Goal: Ask a question

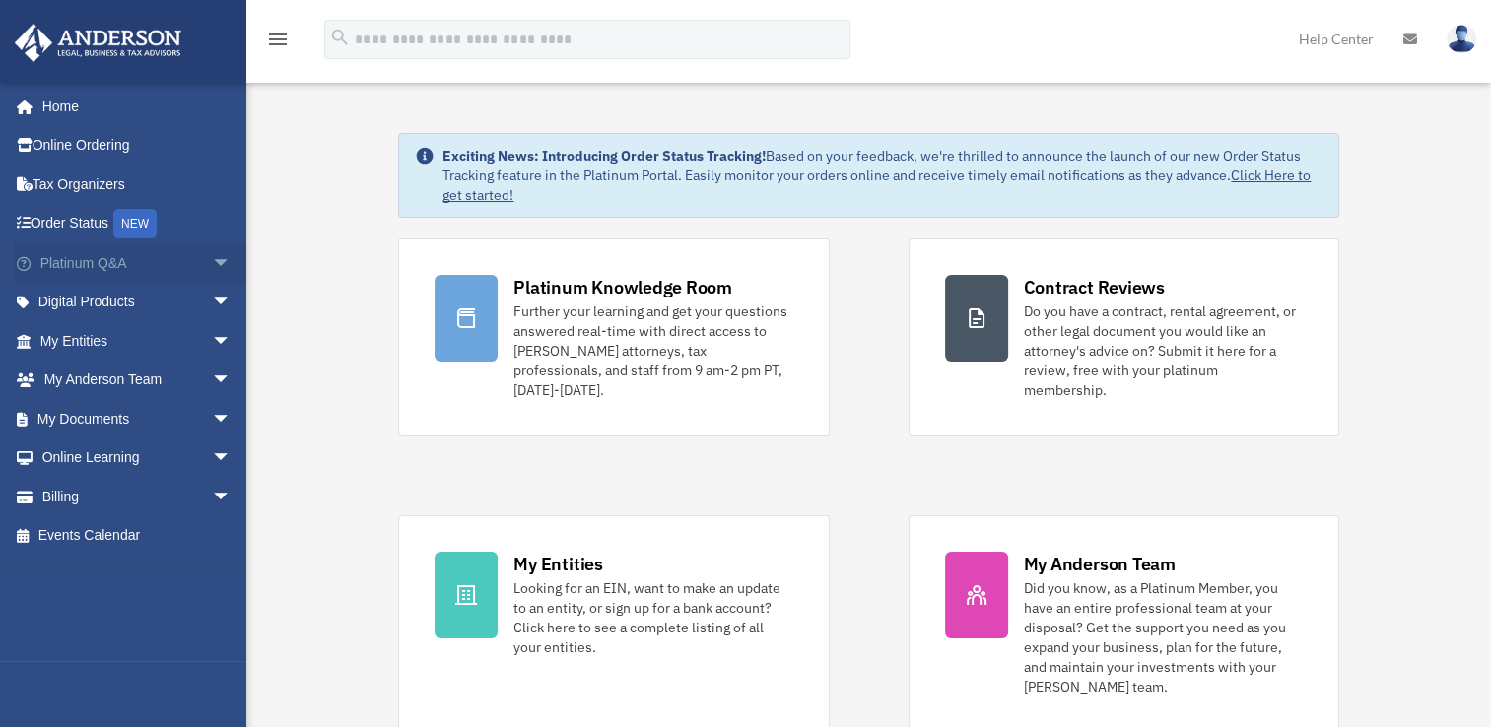
click at [214, 259] on span "arrow_drop_down" at bounding box center [231, 263] width 39 height 40
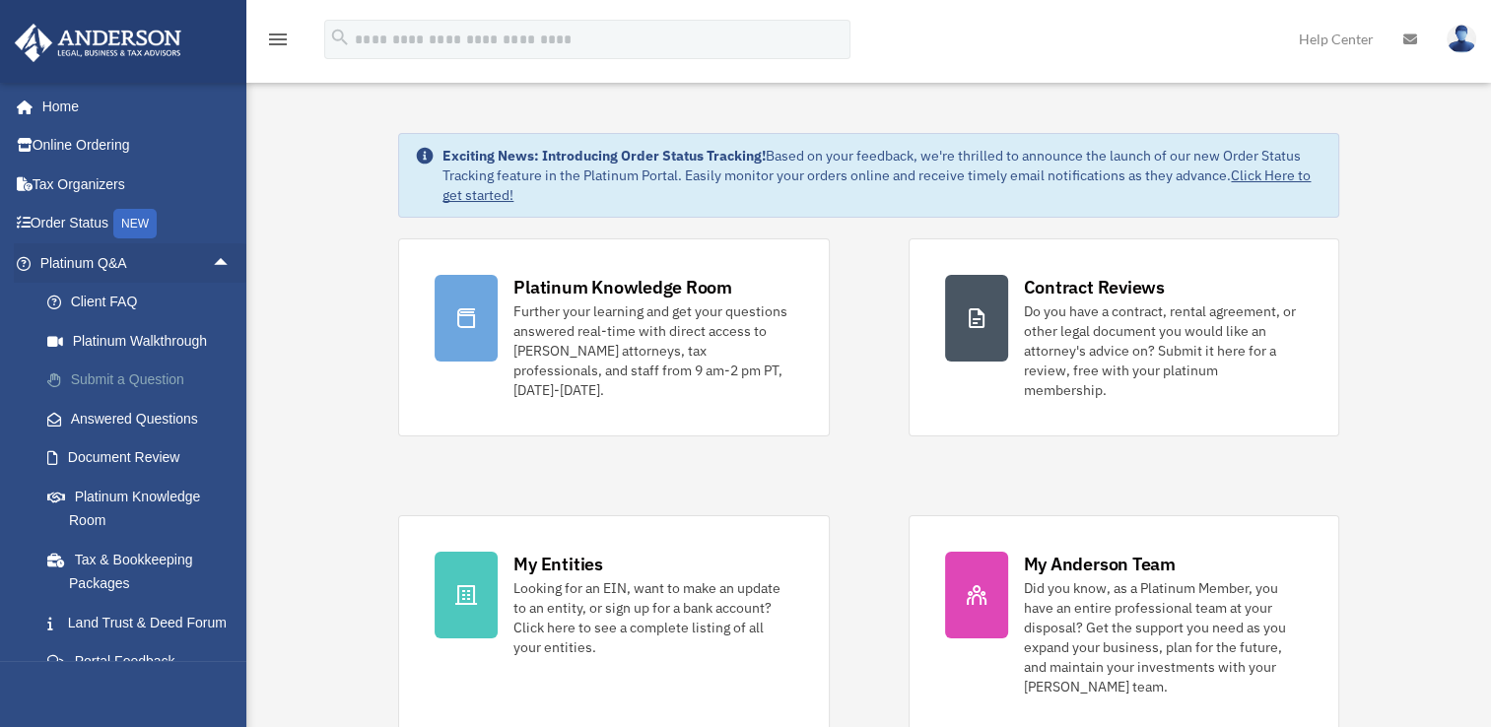
click at [110, 381] on link "Submit a Question" at bounding box center [145, 380] width 234 height 39
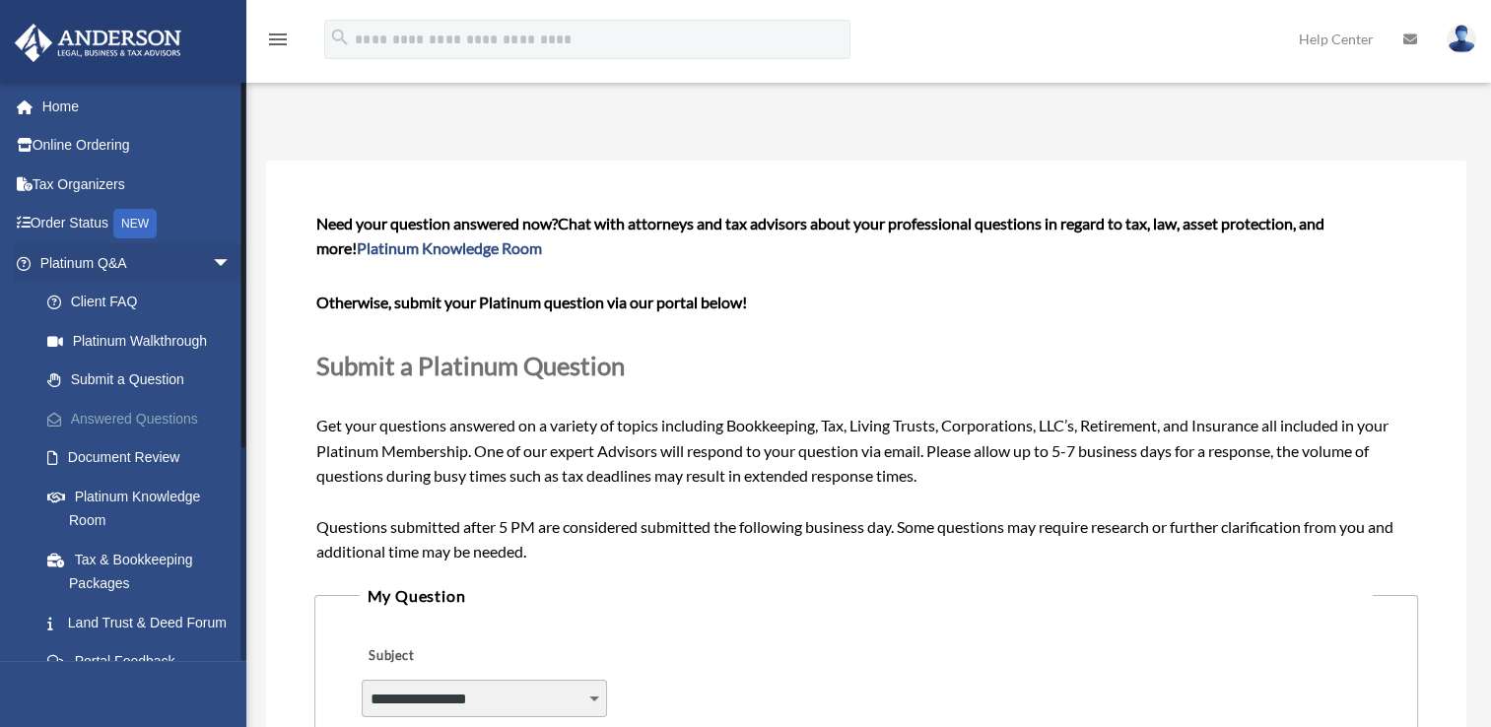
click at [110, 415] on link "Answered Questions" at bounding box center [145, 418] width 234 height 39
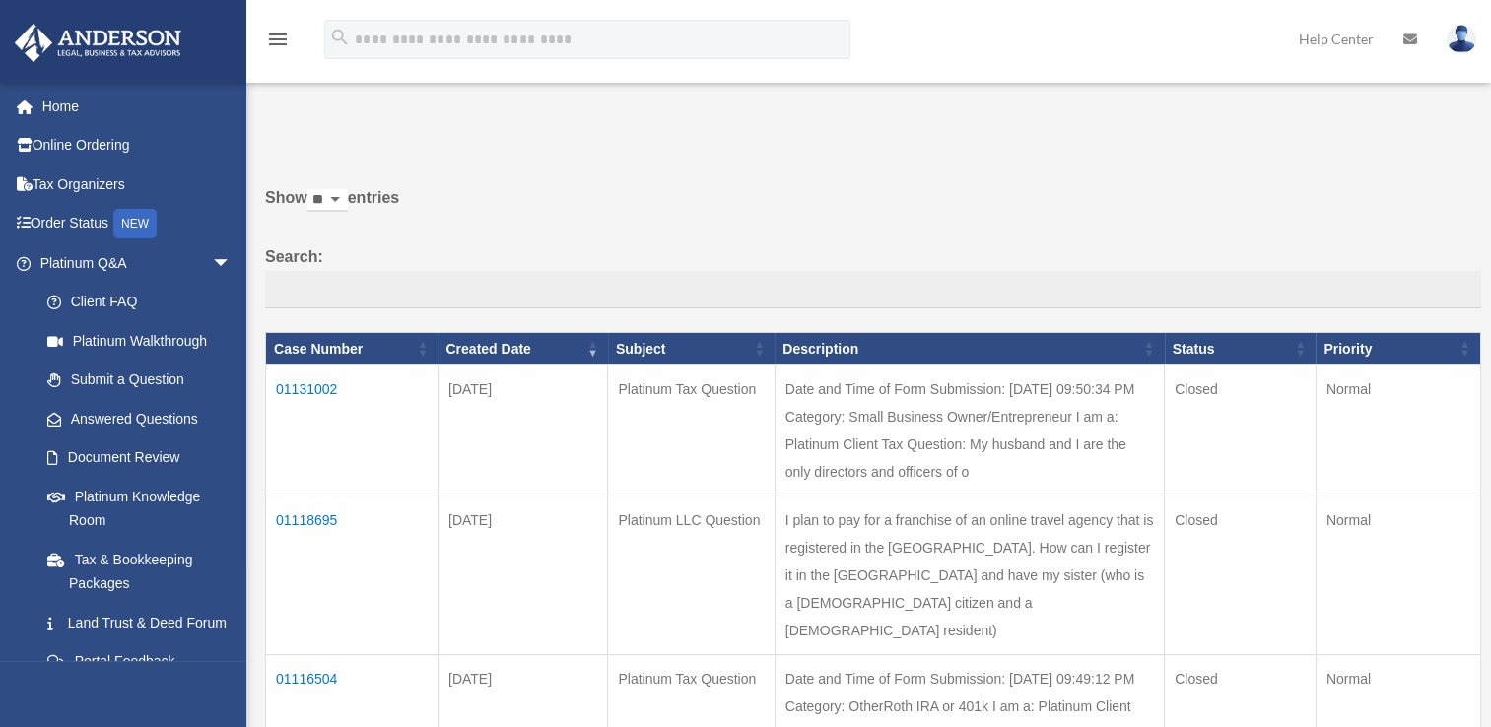
click at [110, 415] on link "Answered Questions" at bounding box center [135, 418] width 214 height 39
